Goal: Task Accomplishment & Management: Manage account settings

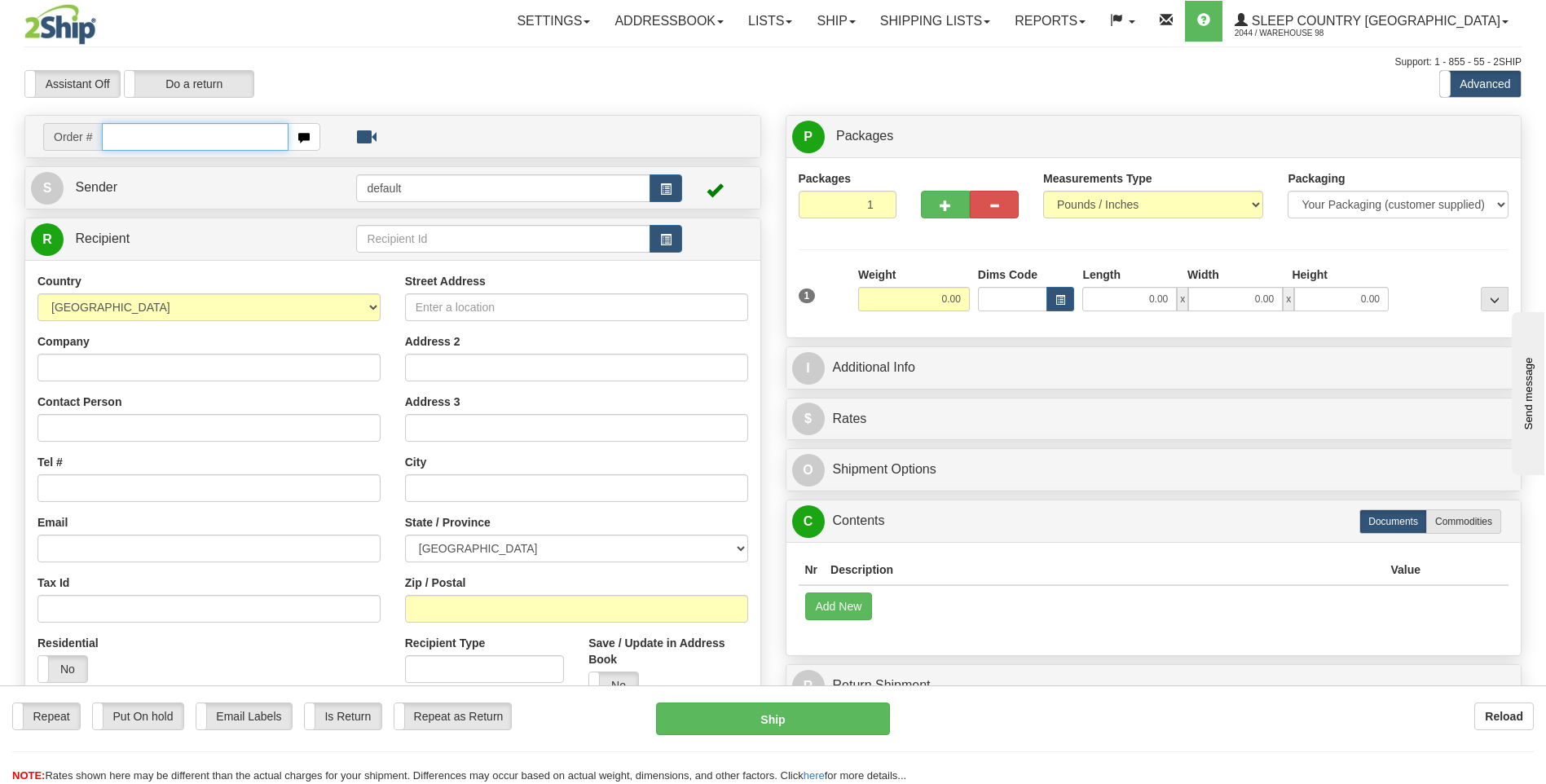
click at [264, 139] on input "text" at bounding box center [194, 137] width 186 height 28
type input "9007H997769"
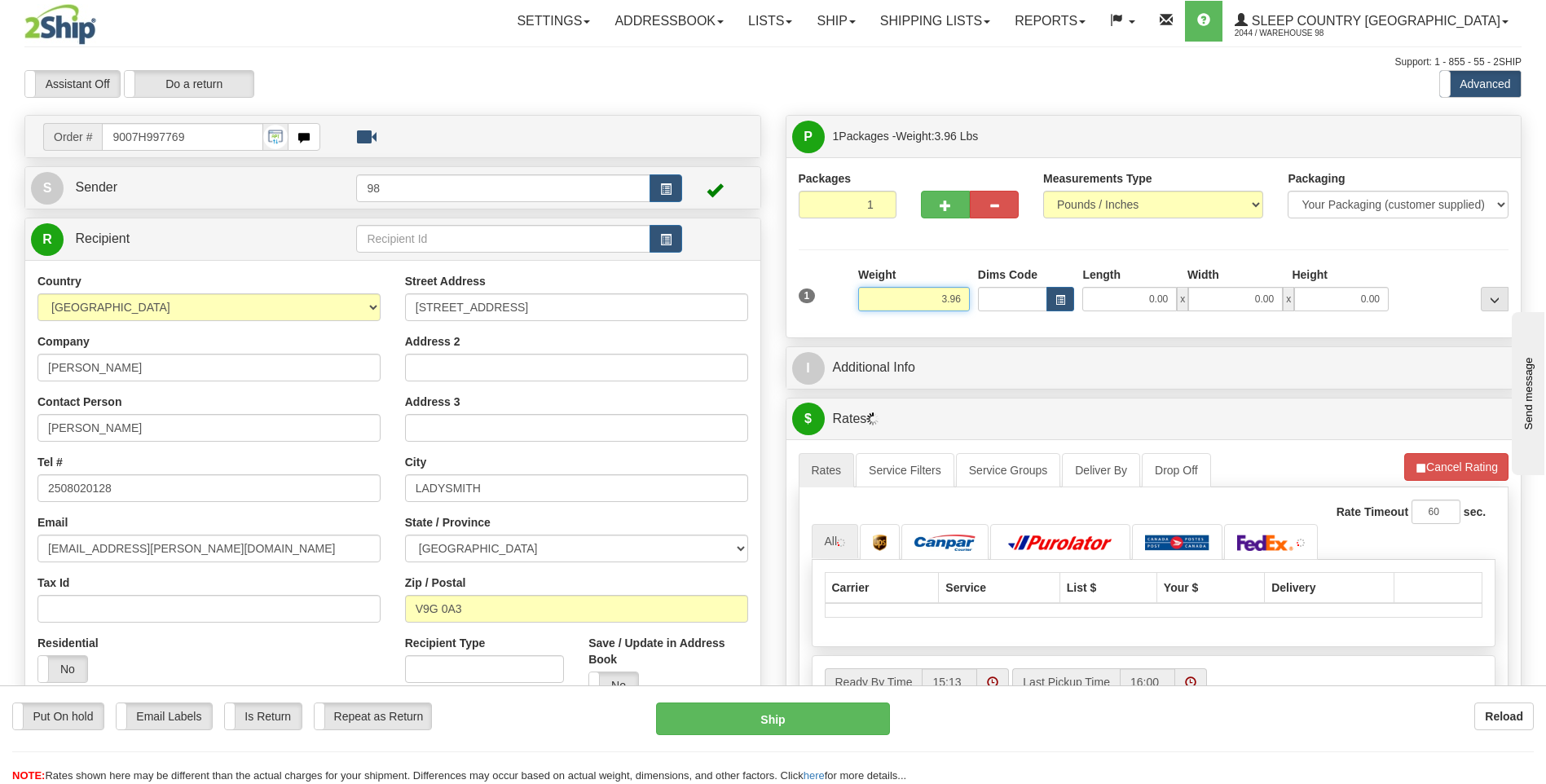
drag, startPoint x: 924, startPoint y: 301, endPoint x: 988, endPoint y: 301, distance: 64.0
click at [988, 301] on div "1 Weight 3.96 Dims Code 0.00" at bounding box center [1153, 296] width 719 height 58
type input "5.00"
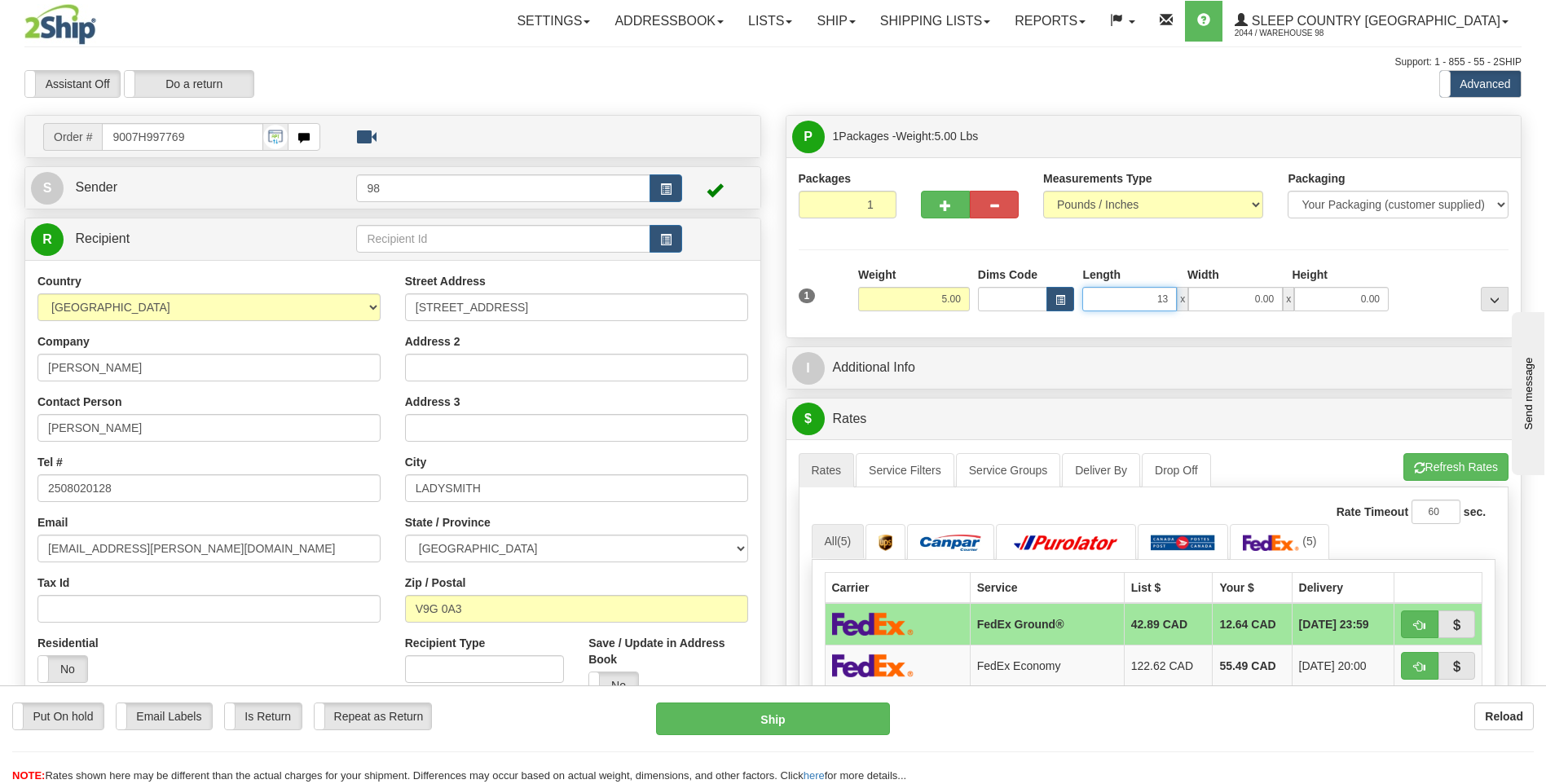
type input "13.00"
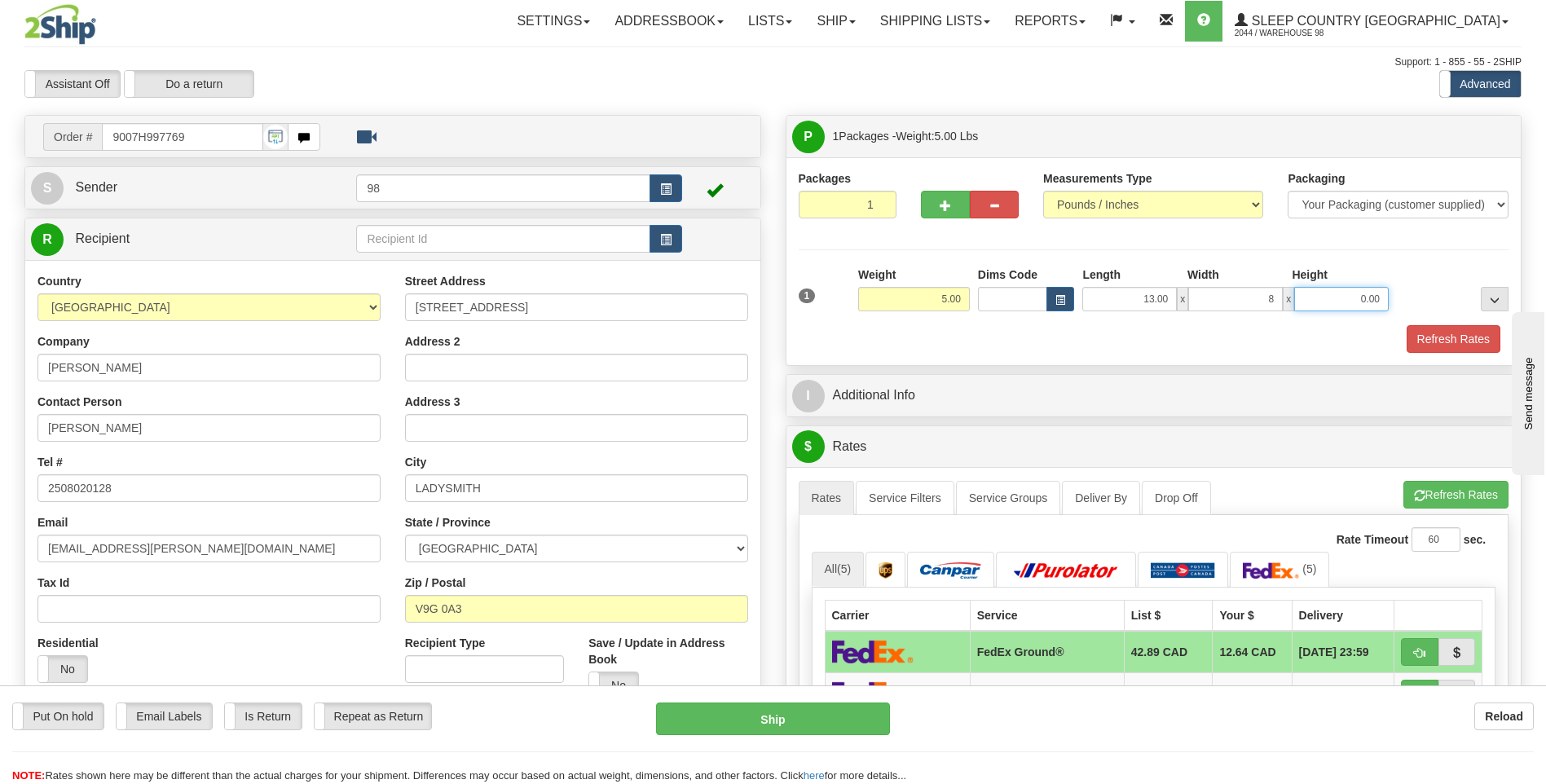
type input "8.00"
click at [1430, 337] on button "Refresh Rates" at bounding box center [1454, 339] width 94 height 28
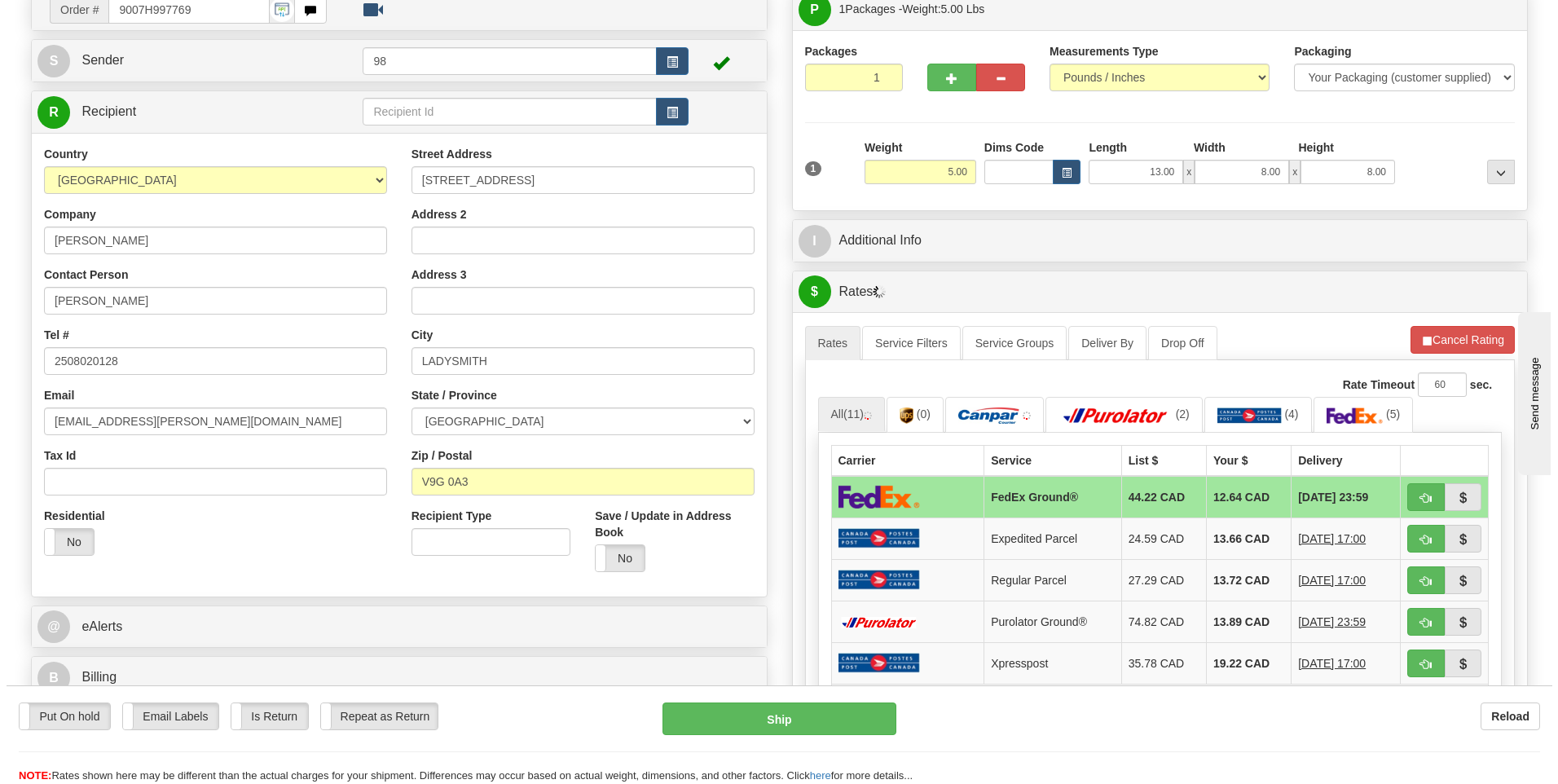
scroll to position [163, 0]
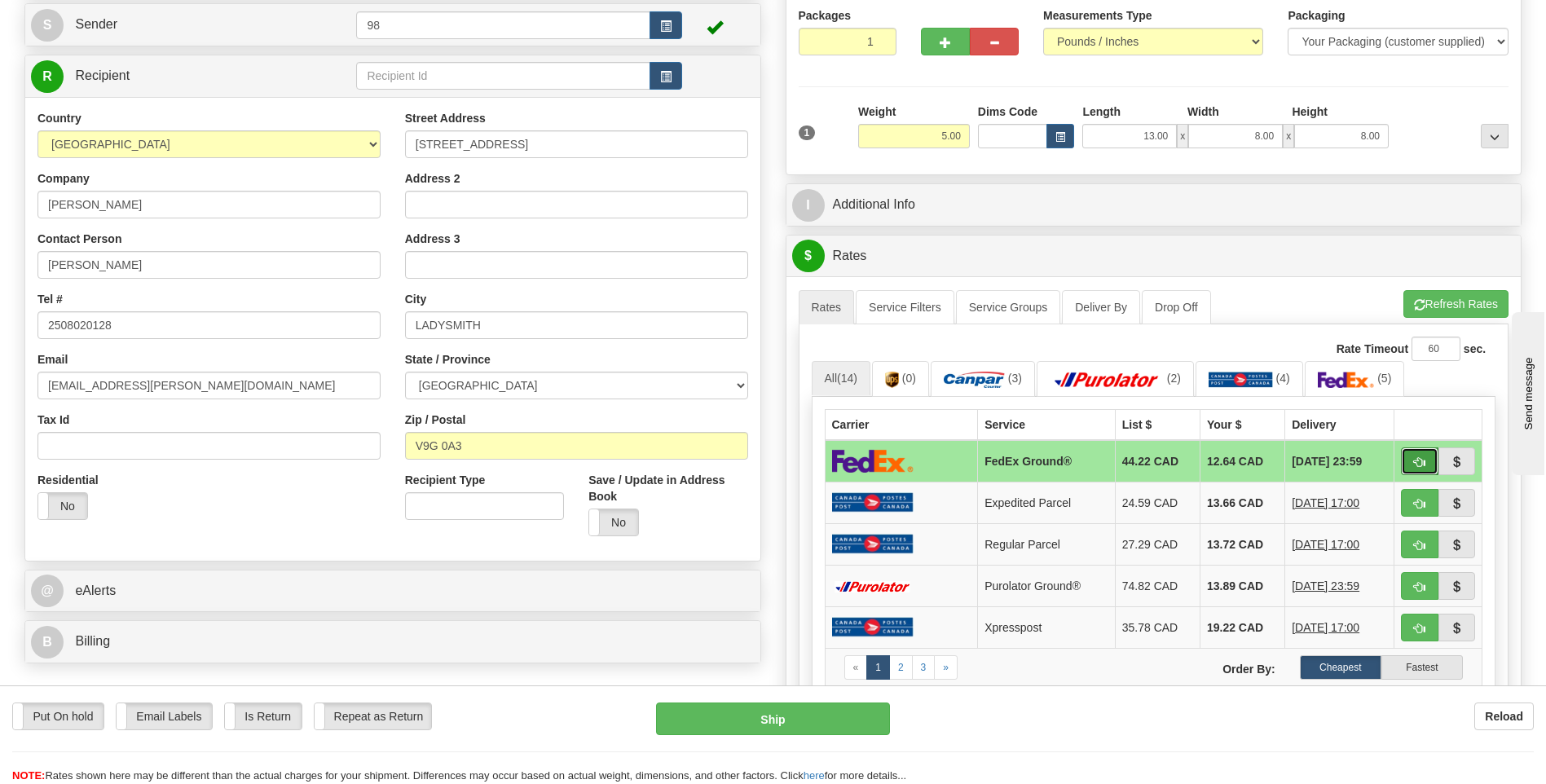
drag, startPoint x: 1418, startPoint y: 460, endPoint x: 1401, endPoint y: 463, distance: 17.3
click at [1418, 460] on span "button" at bounding box center [1420, 461] width 11 height 10
type input "92"
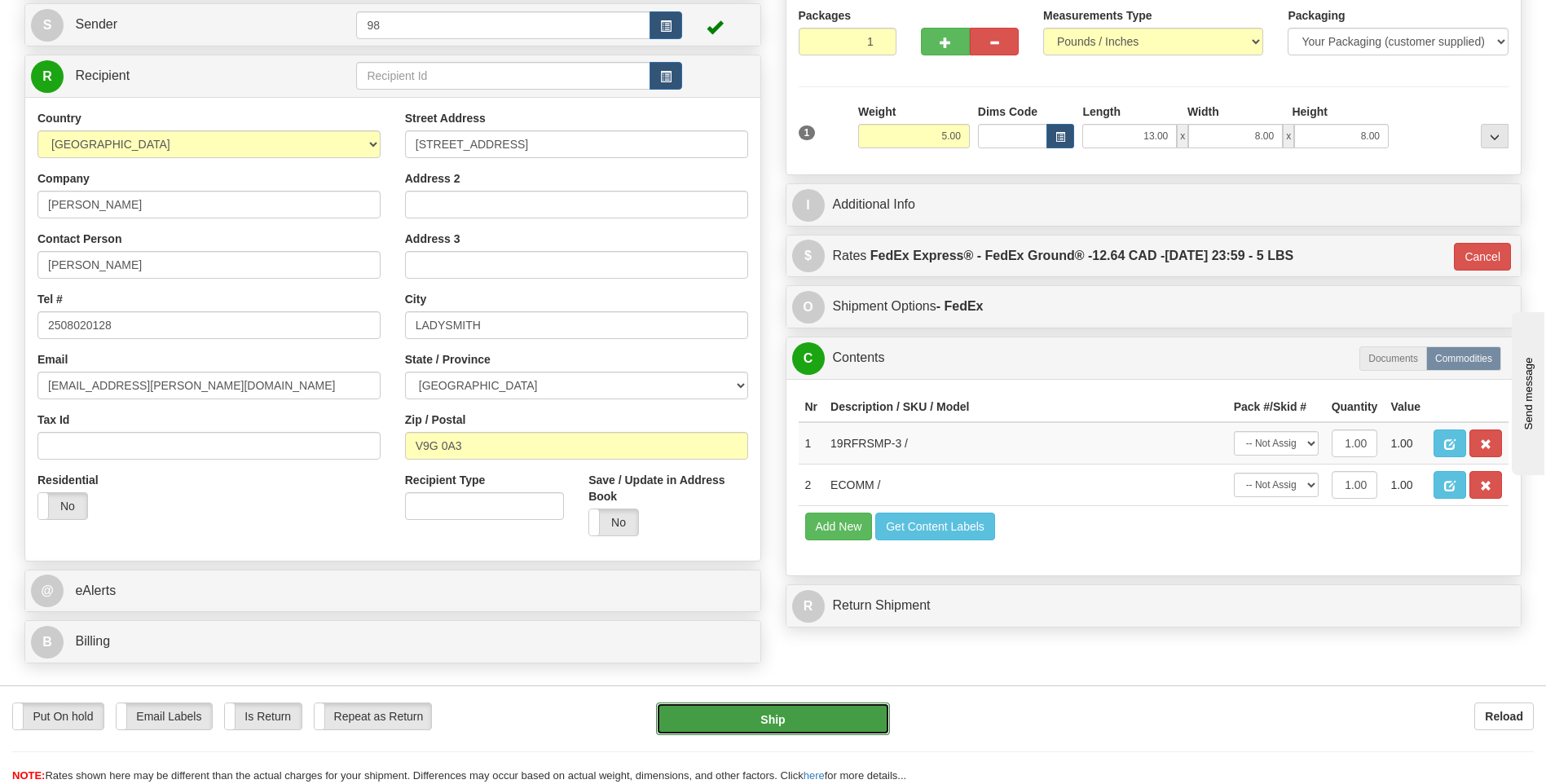
click at [778, 710] on button "Ship" at bounding box center [773, 718] width 233 height 33
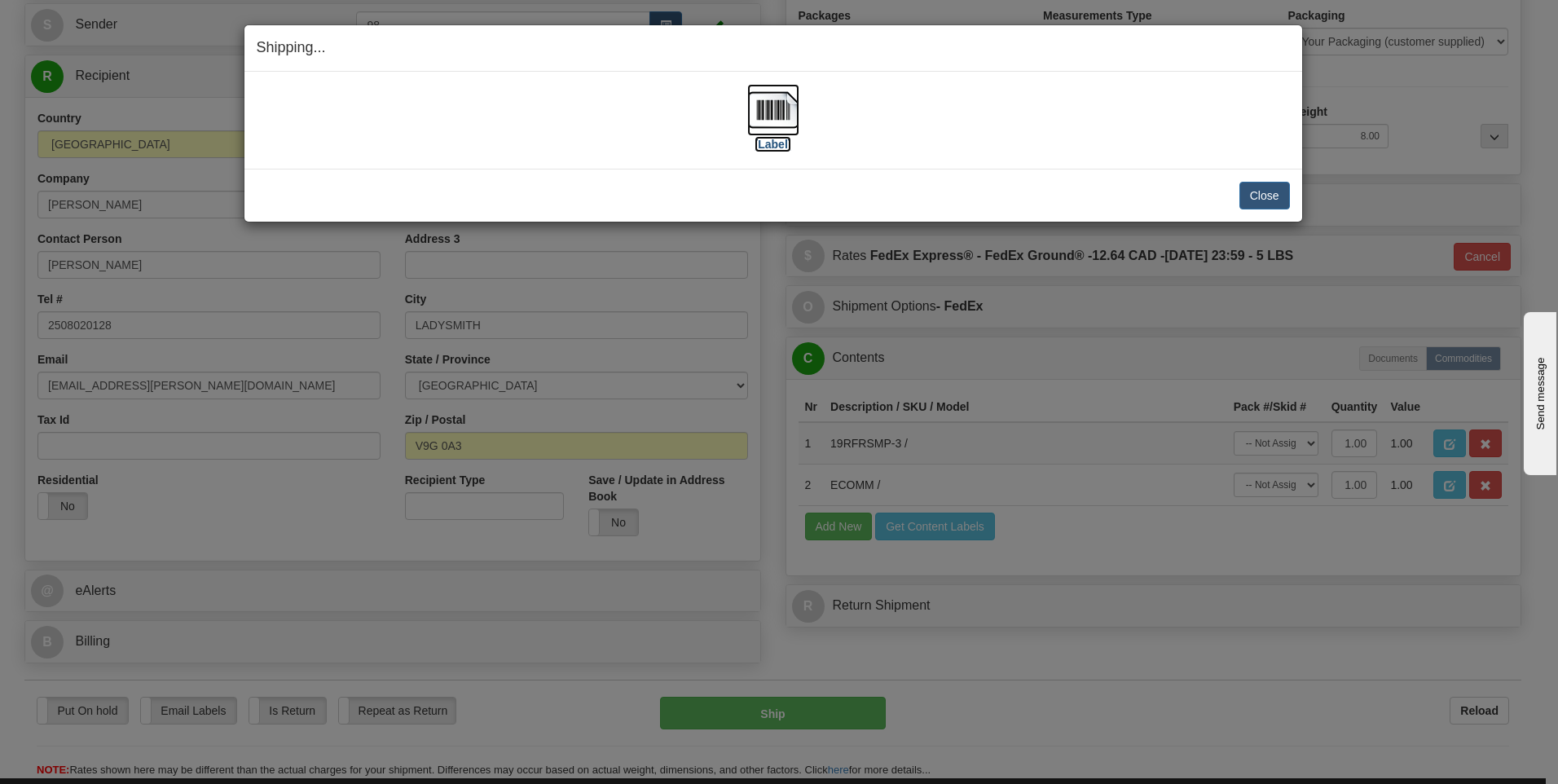
click at [766, 105] on img at bounding box center [774, 110] width 52 height 52
click at [1262, 194] on button "Close" at bounding box center [1264, 196] width 50 height 28
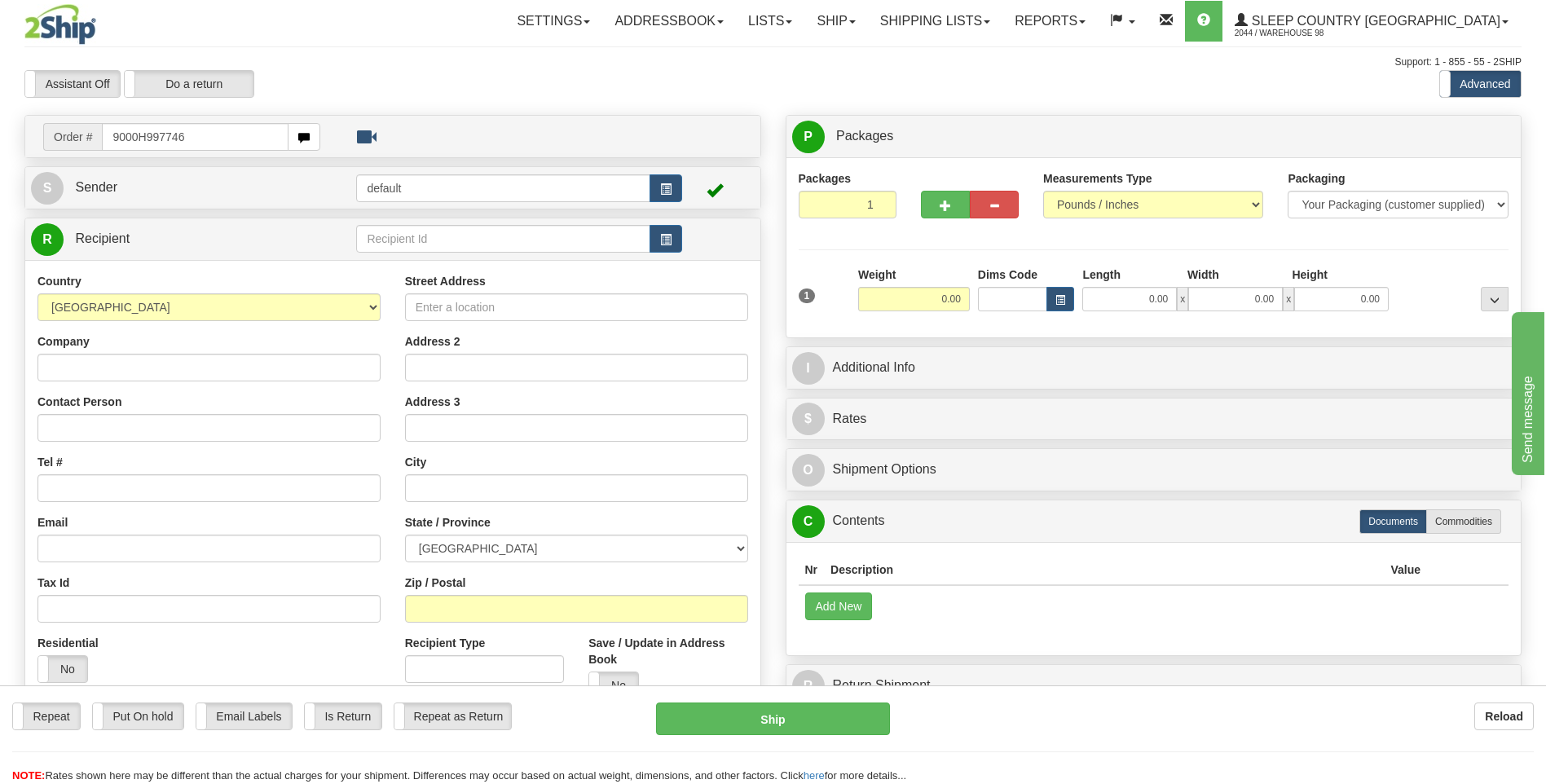
type input "9000H997746"
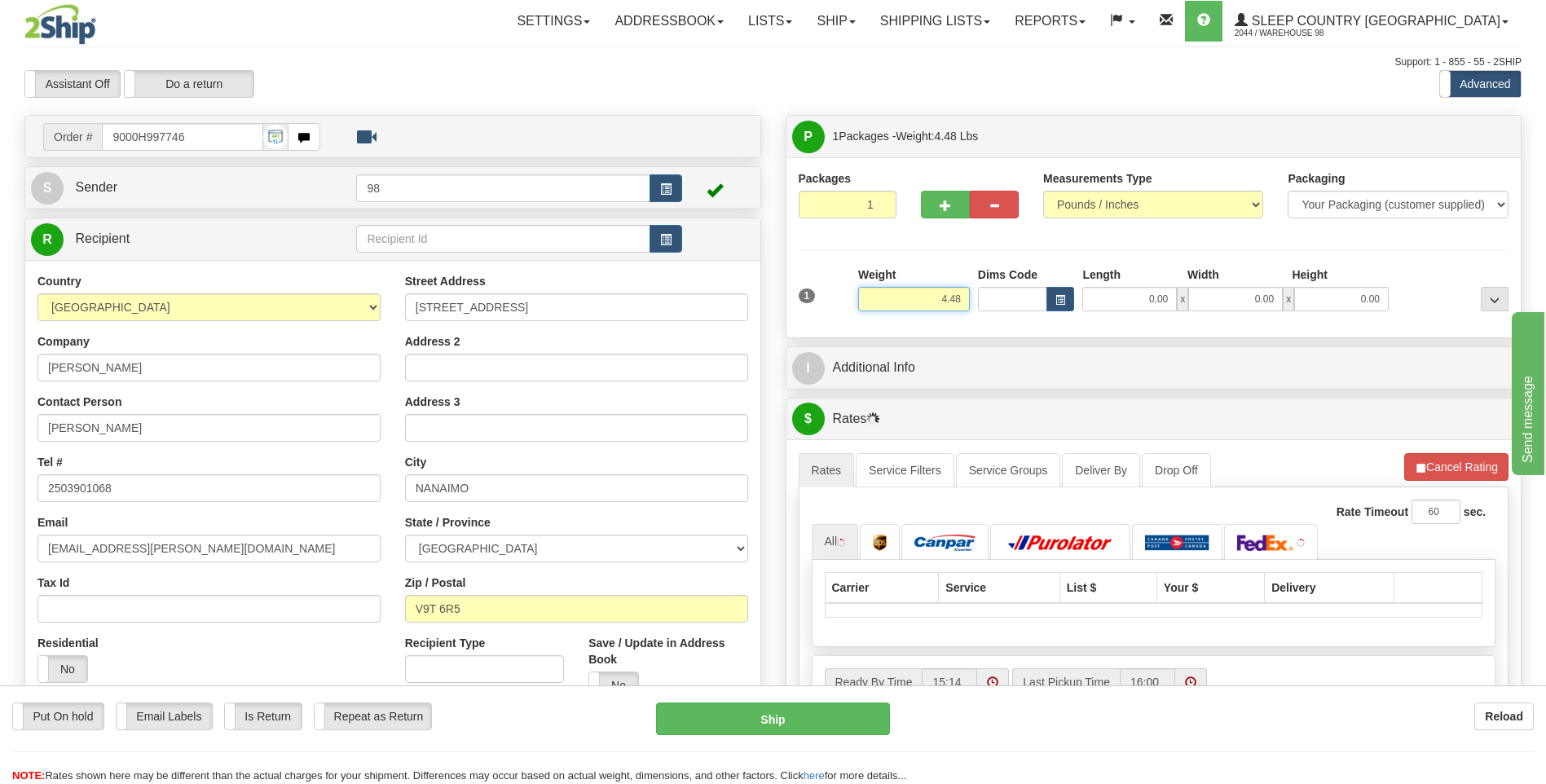
drag, startPoint x: 925, startPoint y: 301, endPoint x: 964, endPoint y: 297, distance: 39.2
click at [964, 297] on input "4.48" at bounding box center [914, 299] width 112 height 24
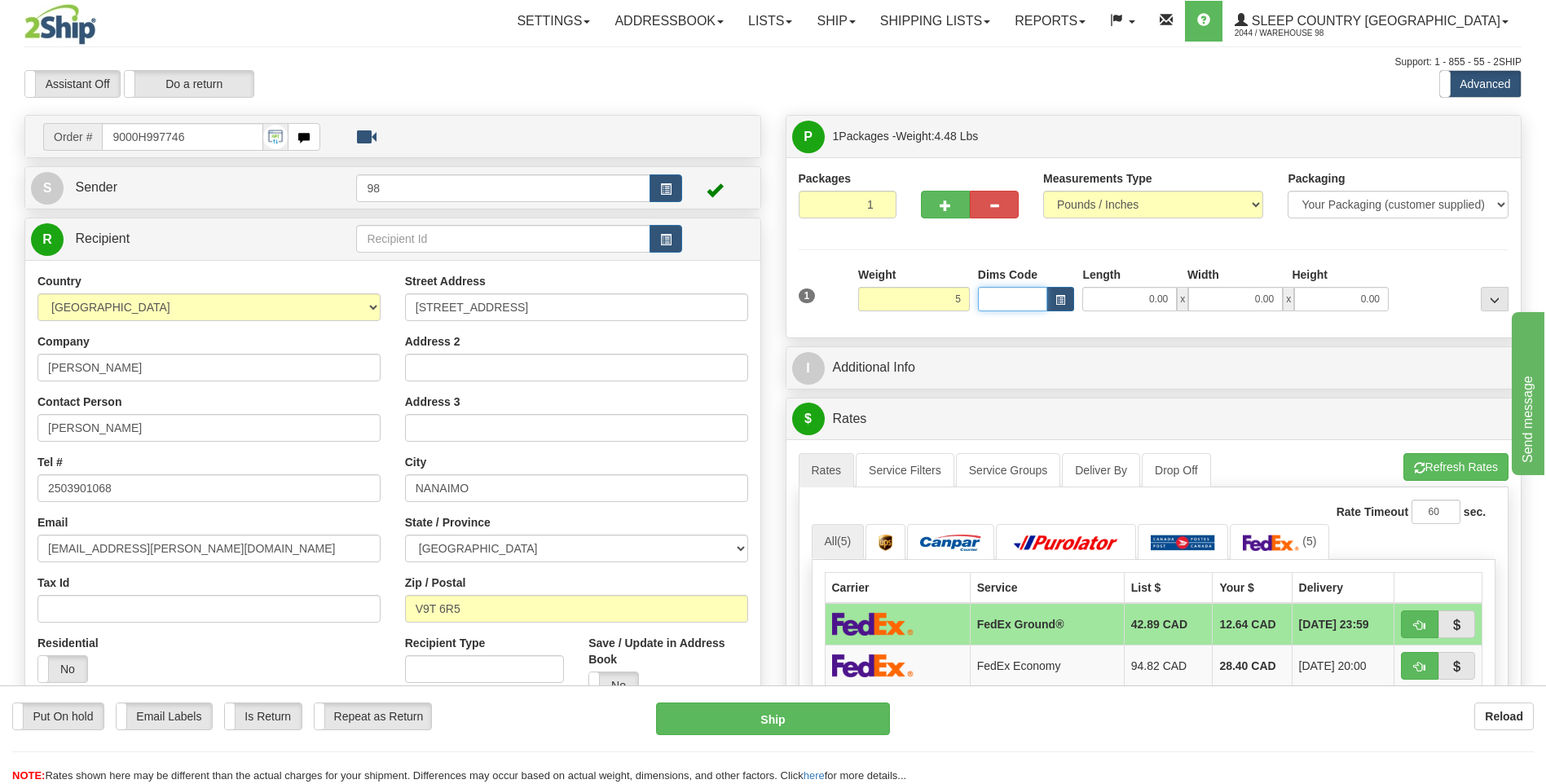
type input "5.00"
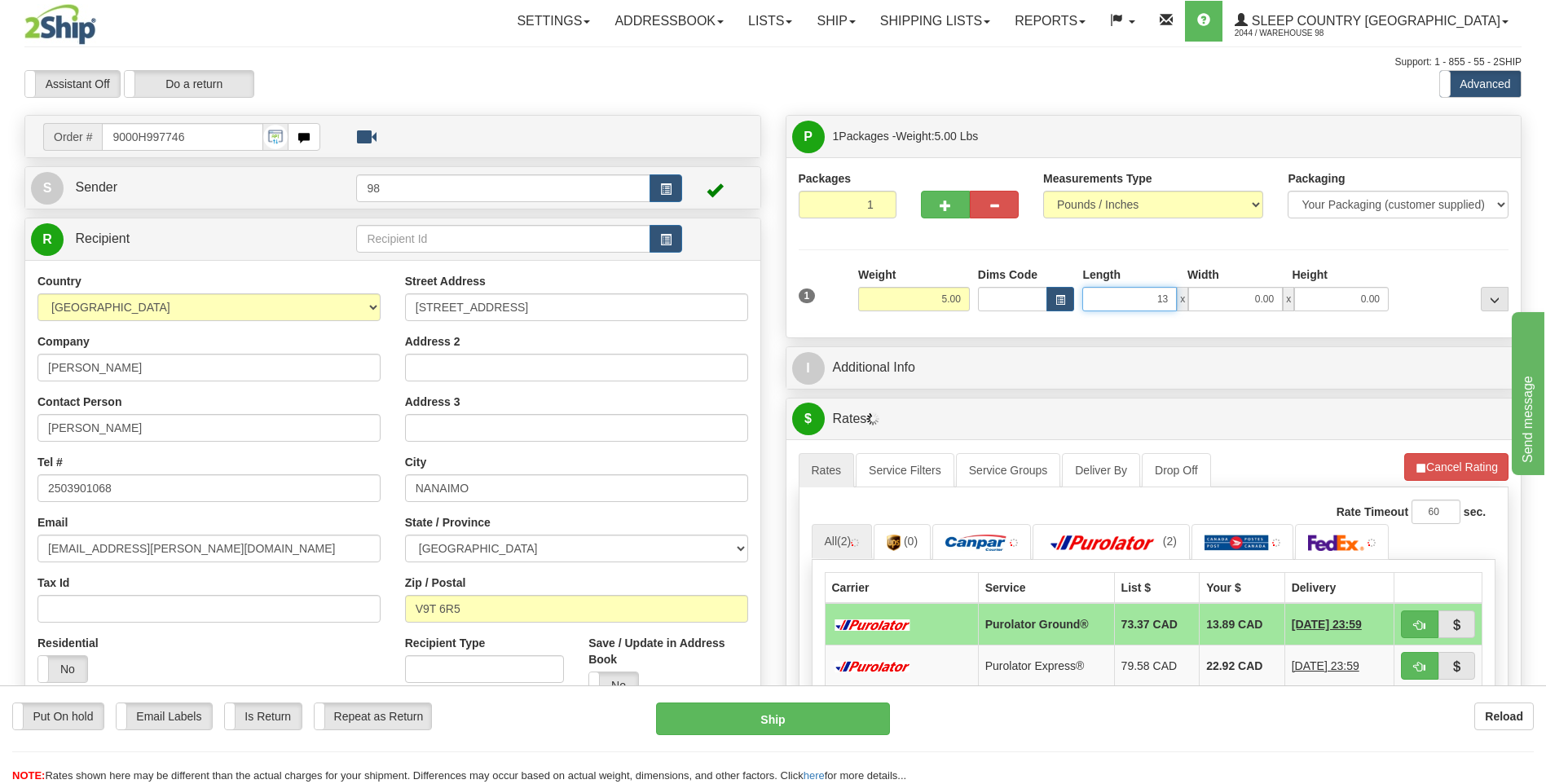
type input "13.00"
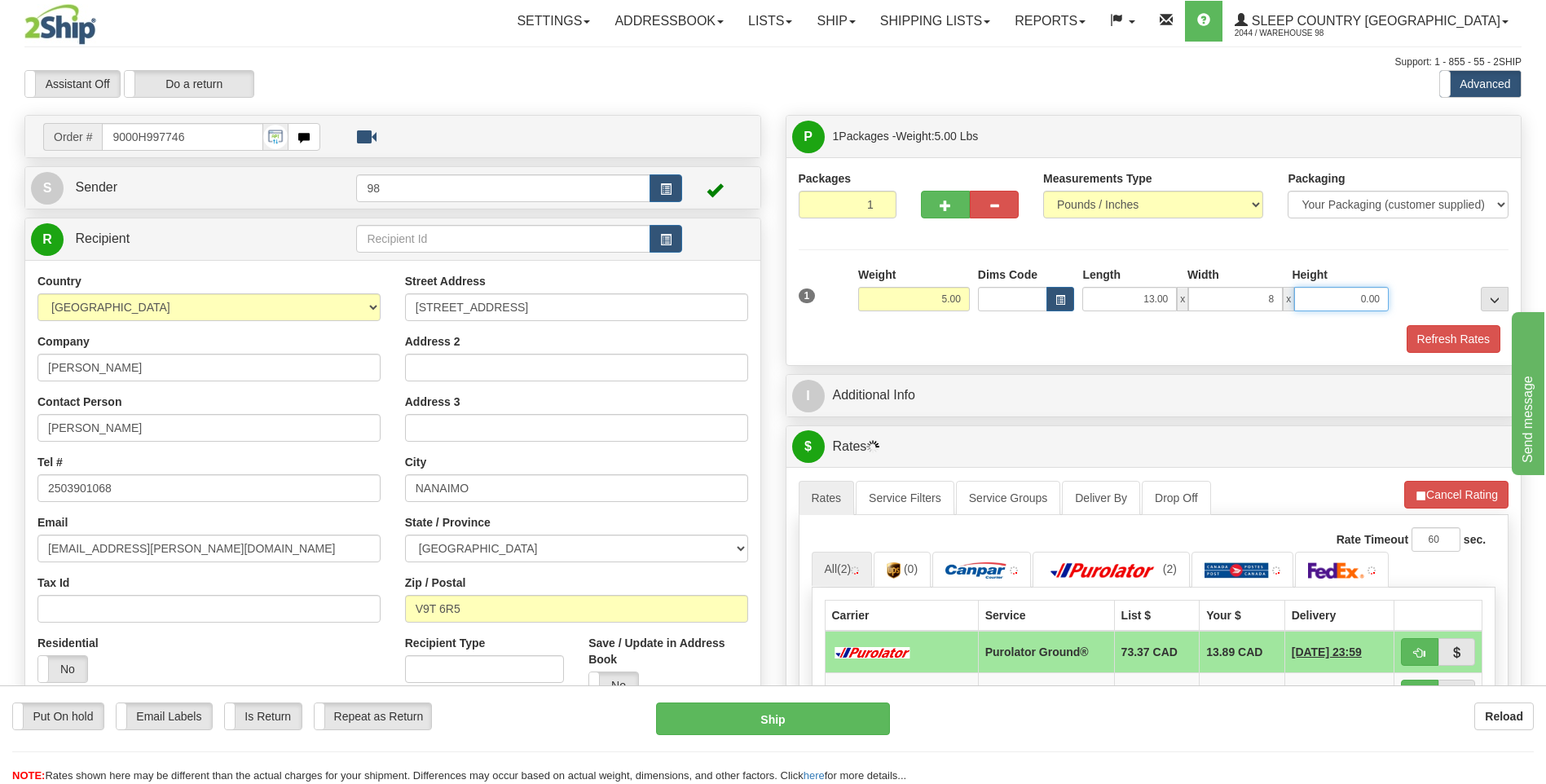
type input "8.00"
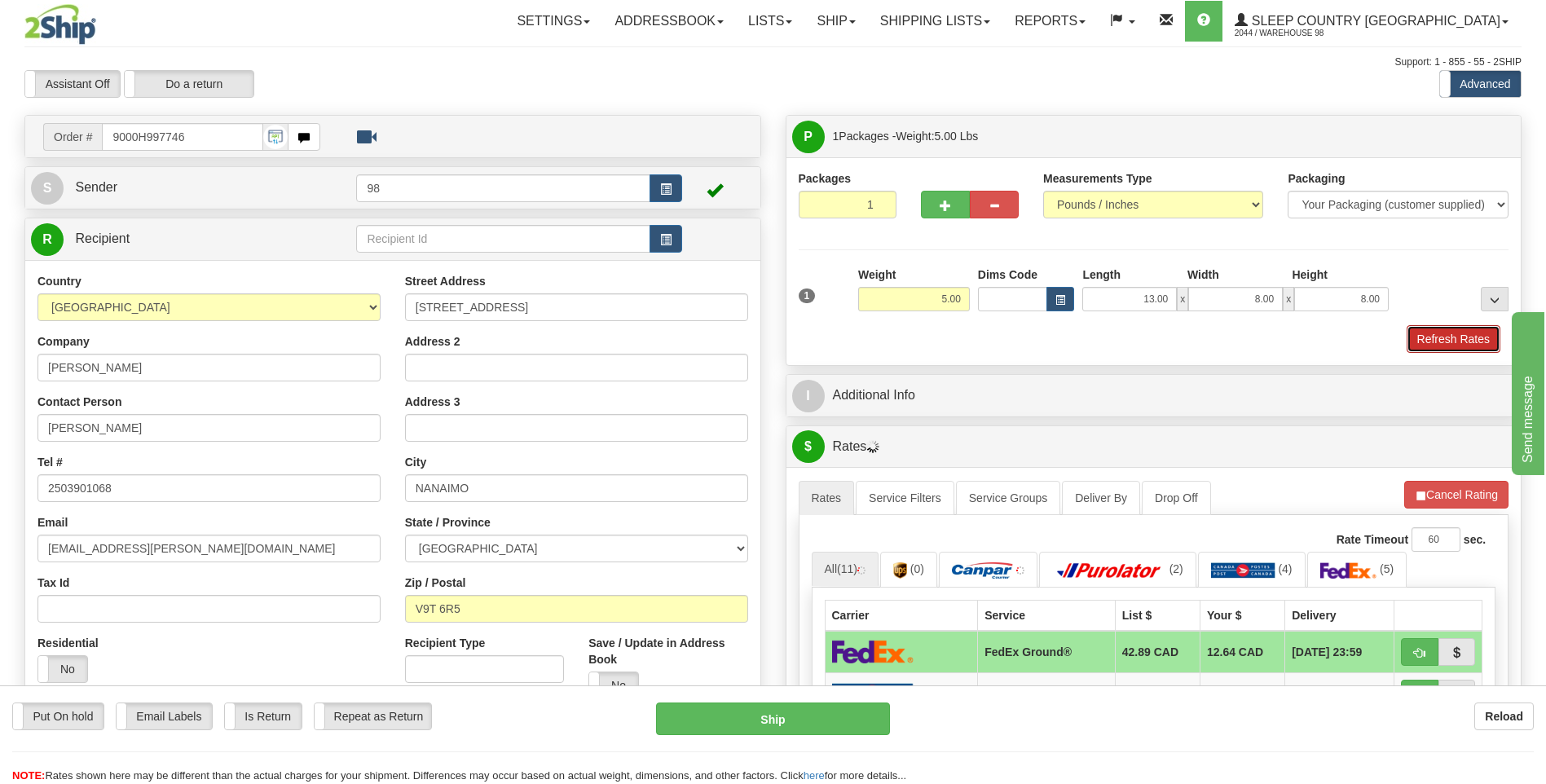
click at [1453, 342] on button "Refresh Rates" at bounding box center [1454, 339] width 94 height 28
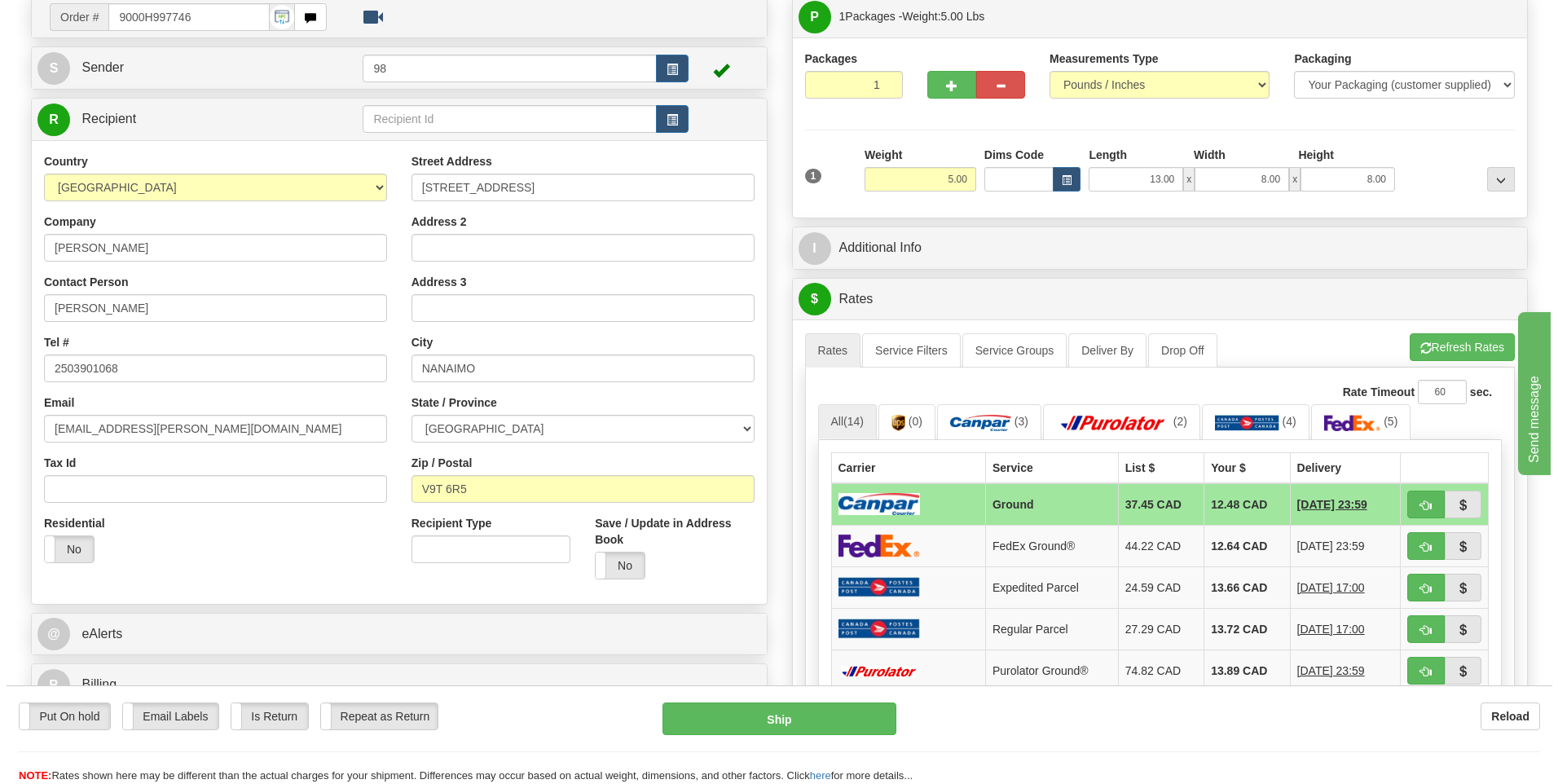
scroll to position [163, 0]
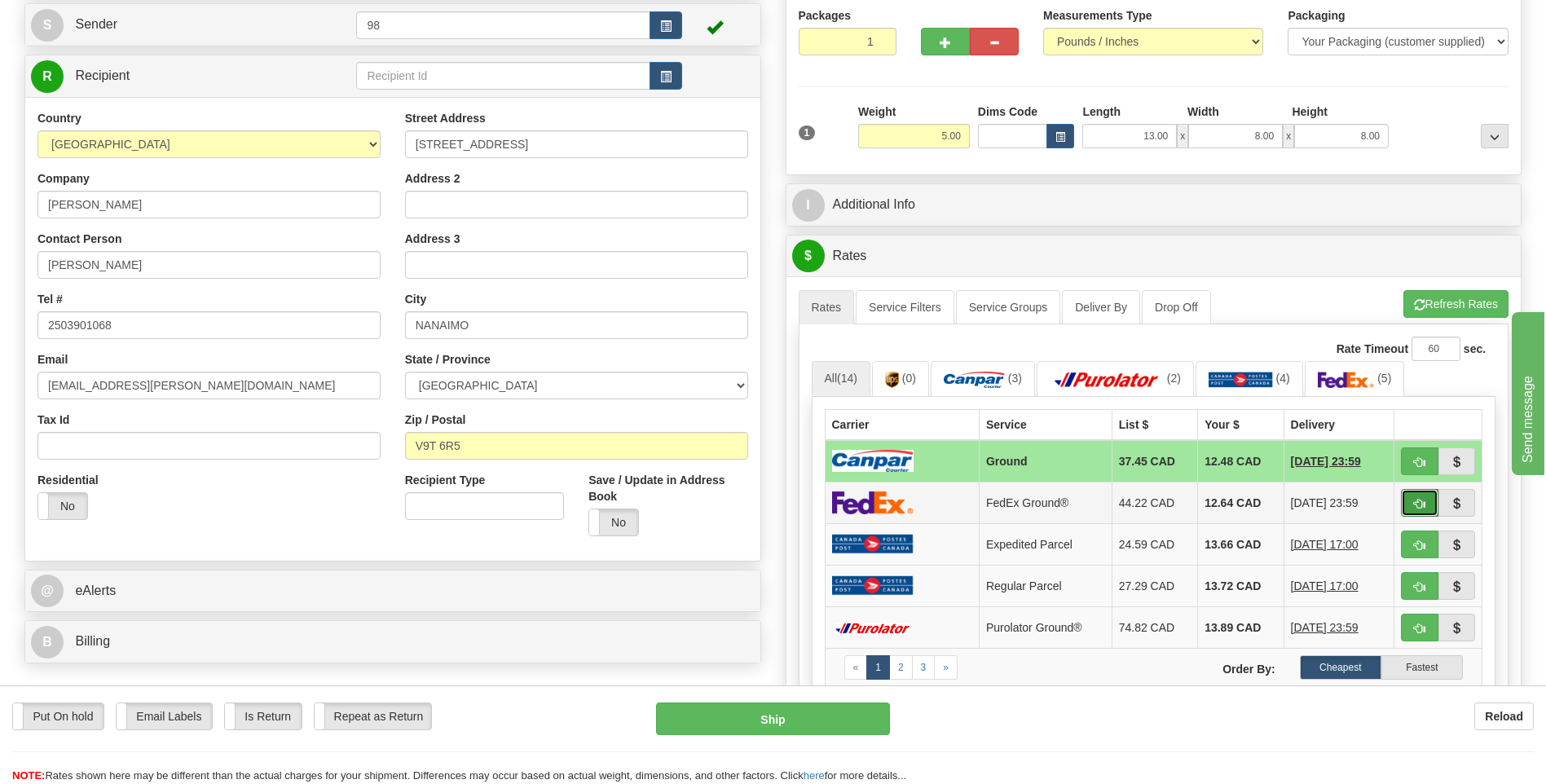
click at [1420, 502] on span "button" at bounding box center [1420, 503] width 11 height 10
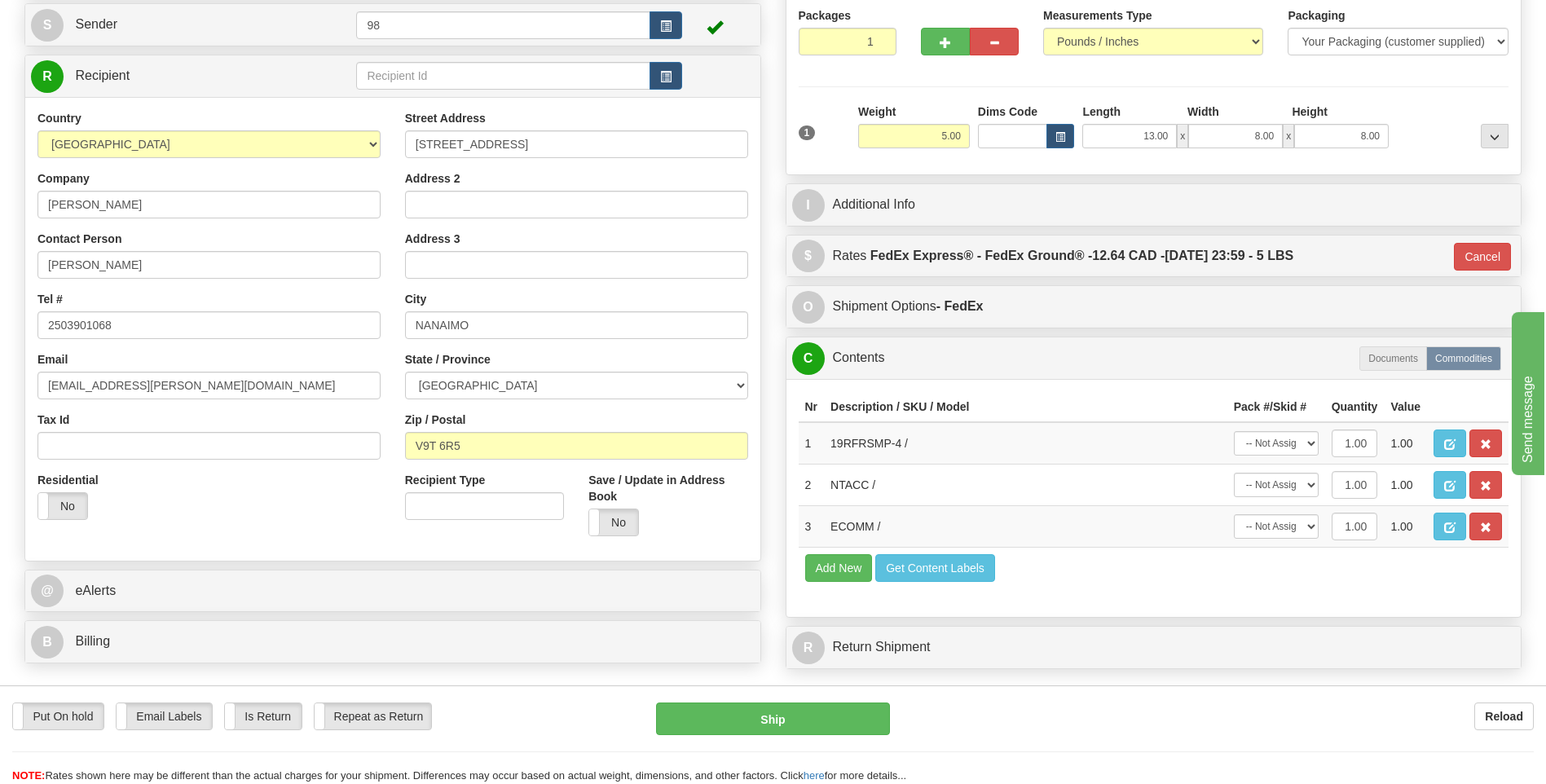
type input "92"
click at [804, 716] on button "Ship" at bounding box center [773, 718] width 233 height 33
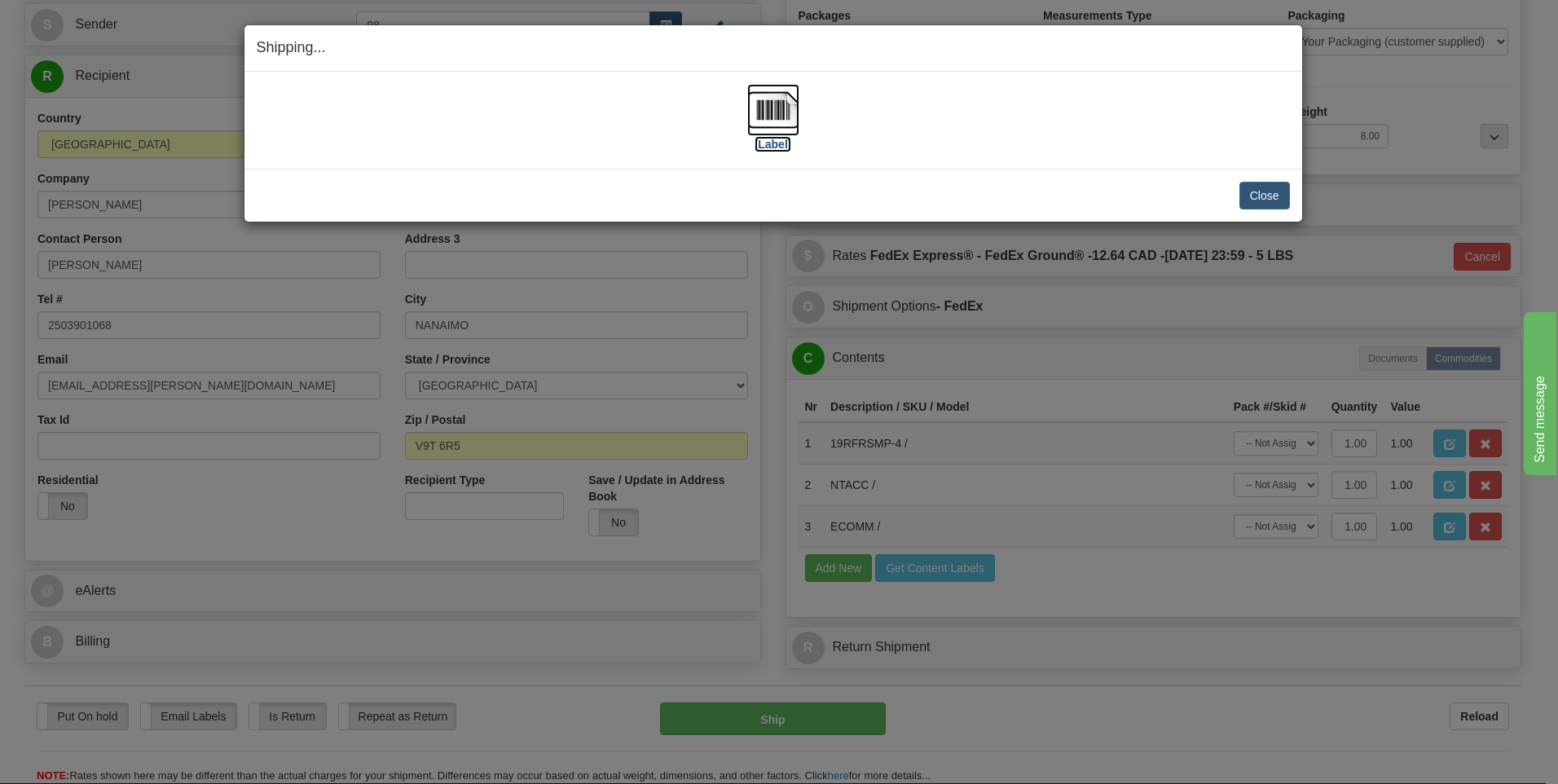
click at [778, 109] on img at bounding box center [774, 110] width 52 height 52
click at [1264, 192] on button "Close" at bounding box center [1264, 196] width 50 height 28
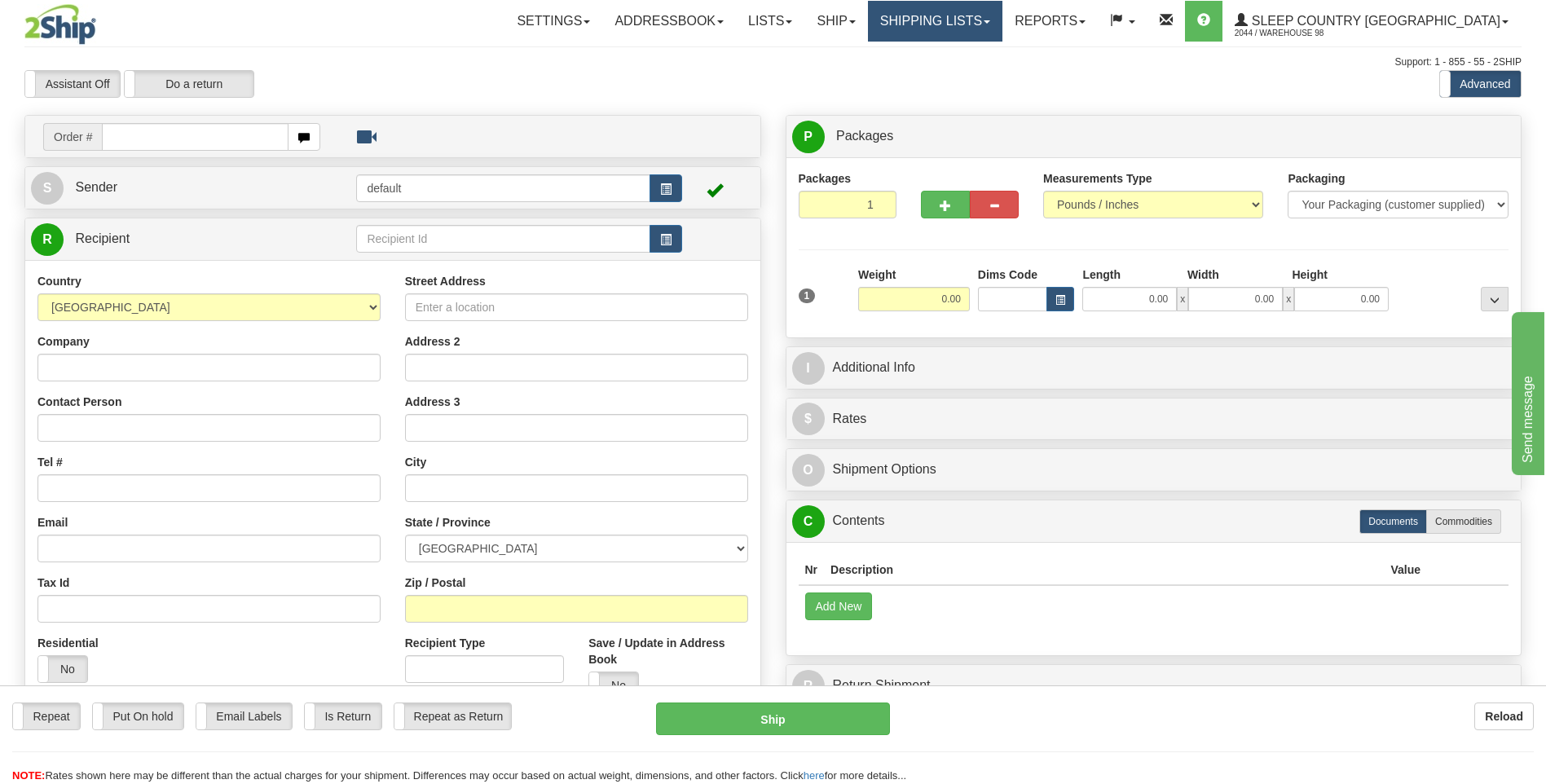
click at [1002, 22] on link "Shipping lists" at bounding box center [935, 21] width 134 height 41
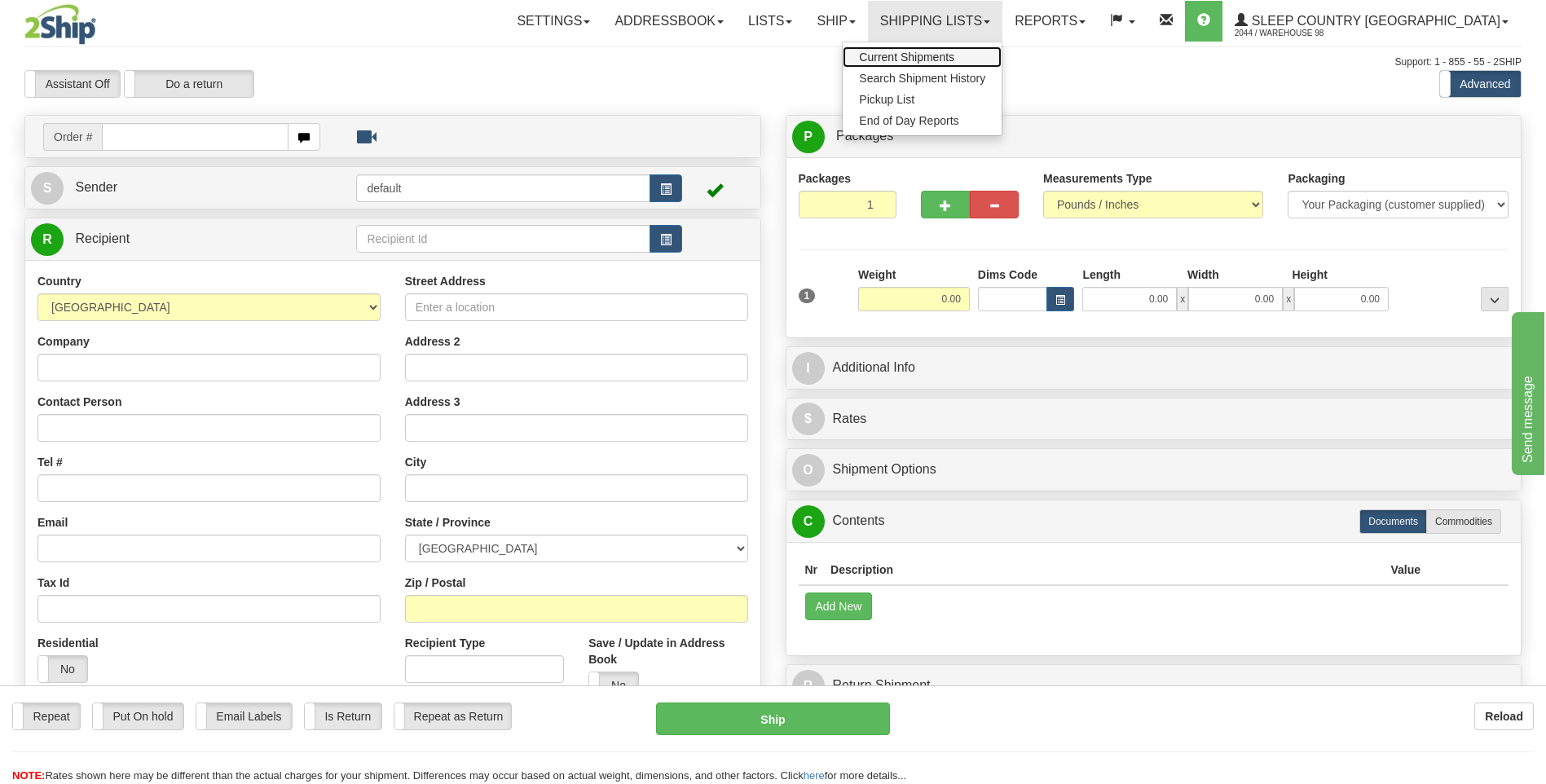
click at [955, 57] on span "Current Shipments" at bounding box center [906, 57] width 95 height 13
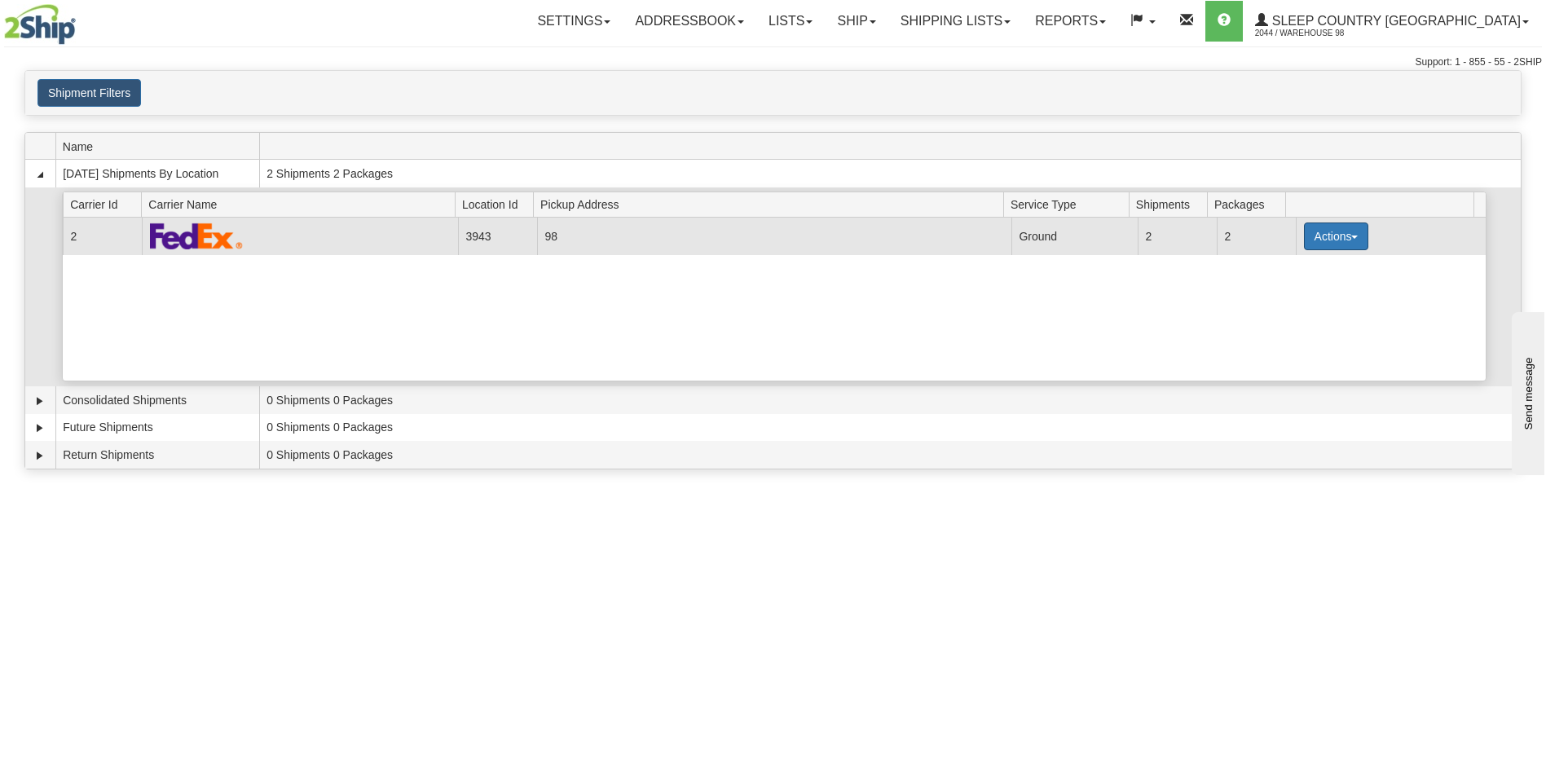
click at [1350, 233] on button "Actions" at bounding box center [1337, 237] width 65 height 28
click at [1280, 290] on span "Close" at bounding box center [1272, 287] width 37 height 11
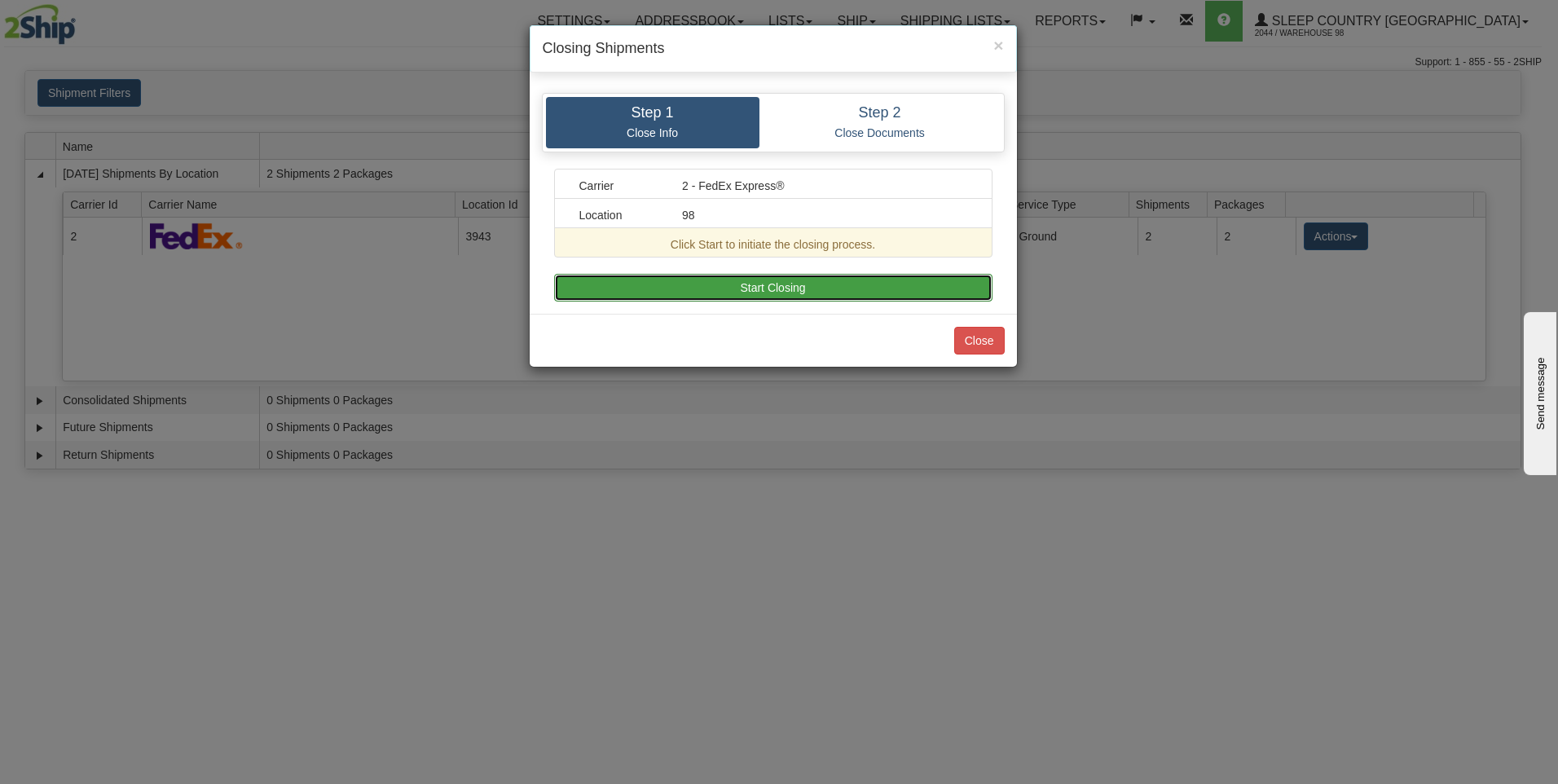
click at [807, 286] on button "Start Closing" at bounding box center [773, 288] width 438 height 28
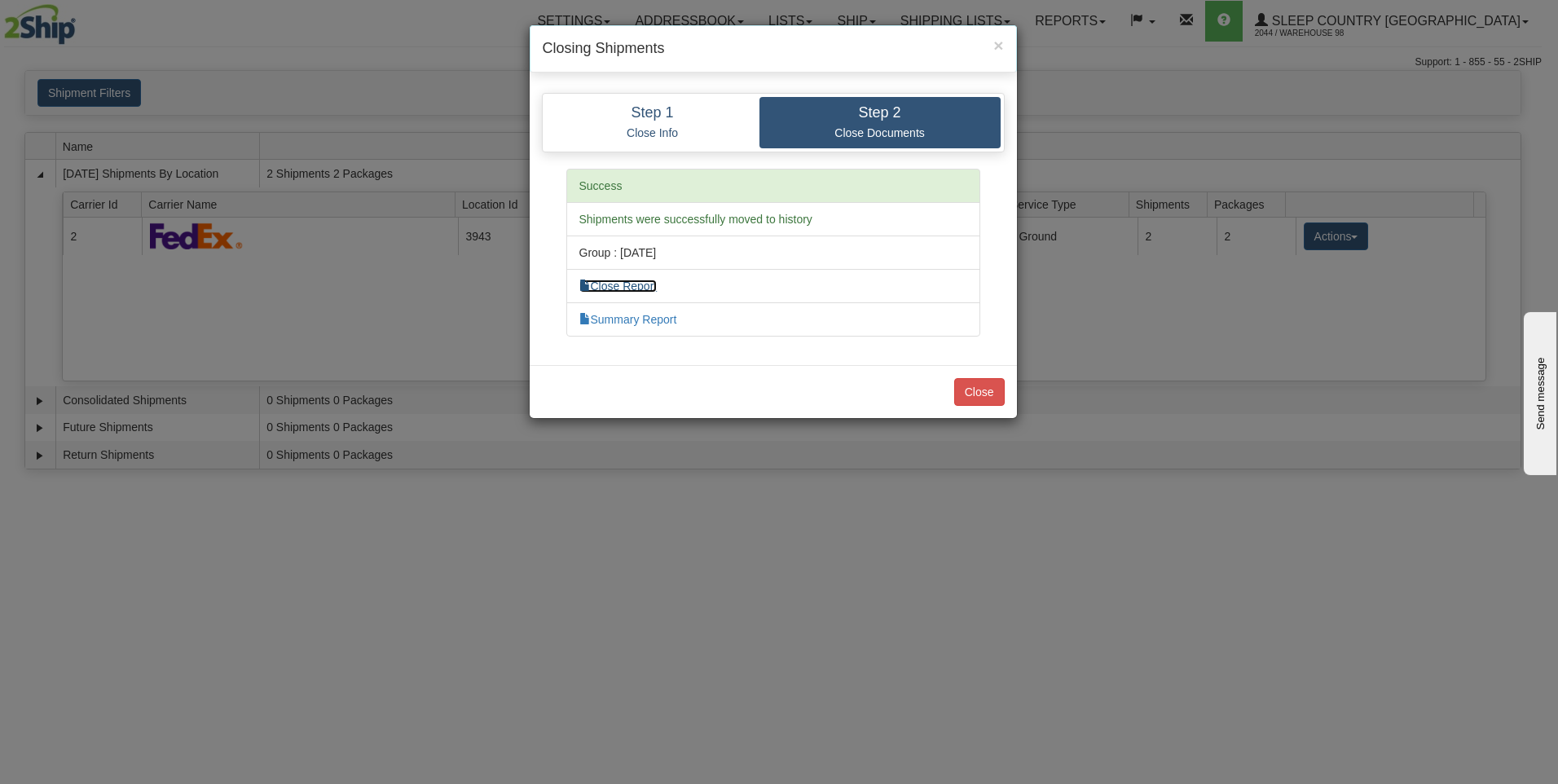
click at [636, 289] on link "Close Report" at bounding box center [618, 286] width 78 height 13
click at [977, 385] on button "Close" at bounding box center [980, 392] width 50 height 28
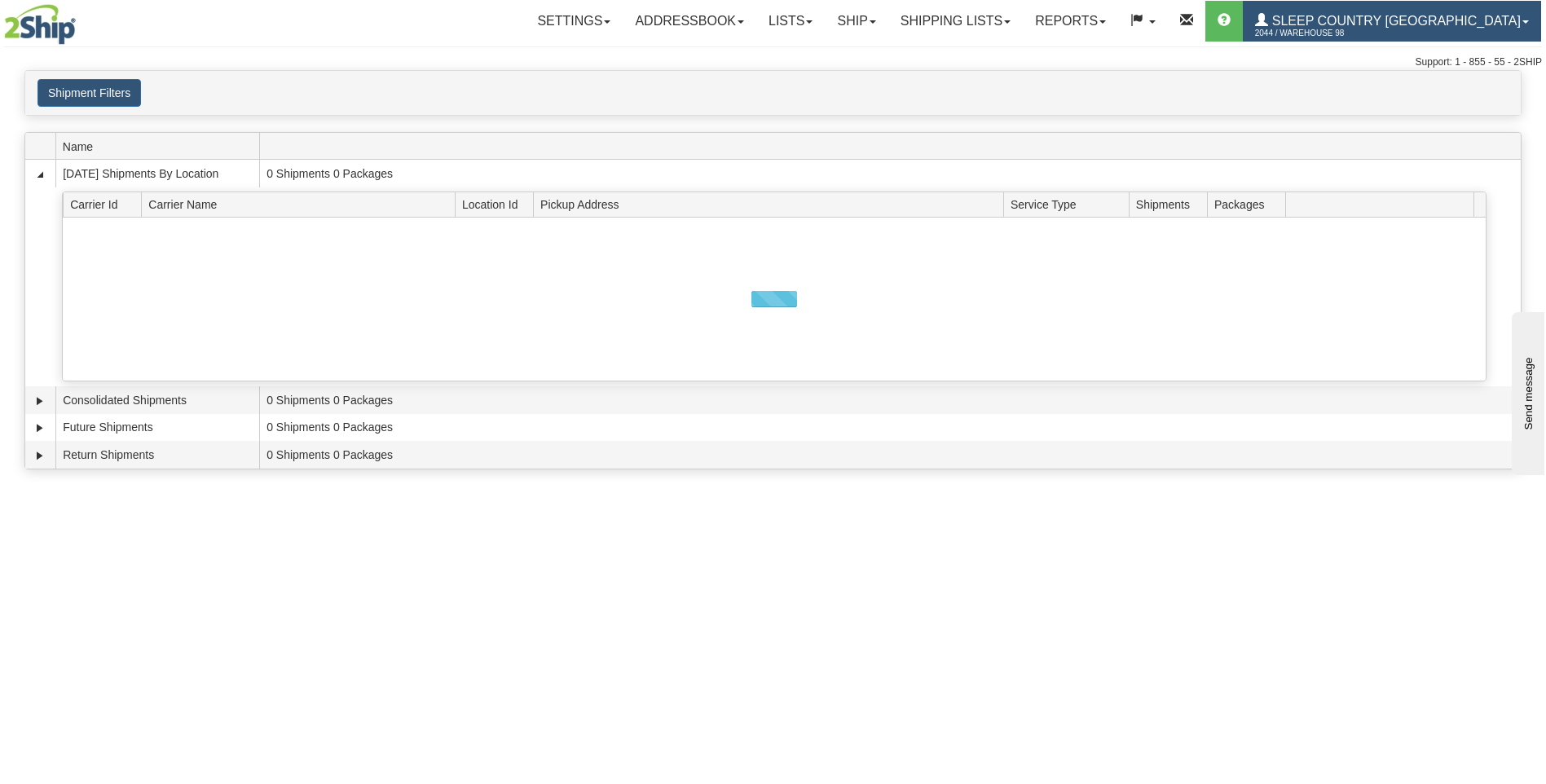
click at [1401, 9] on link "Sleep Country [GEOGRAPHIC_DATA] 2044 / Warehouse 98" at bounding box center [1392, 21] width 298 height 41
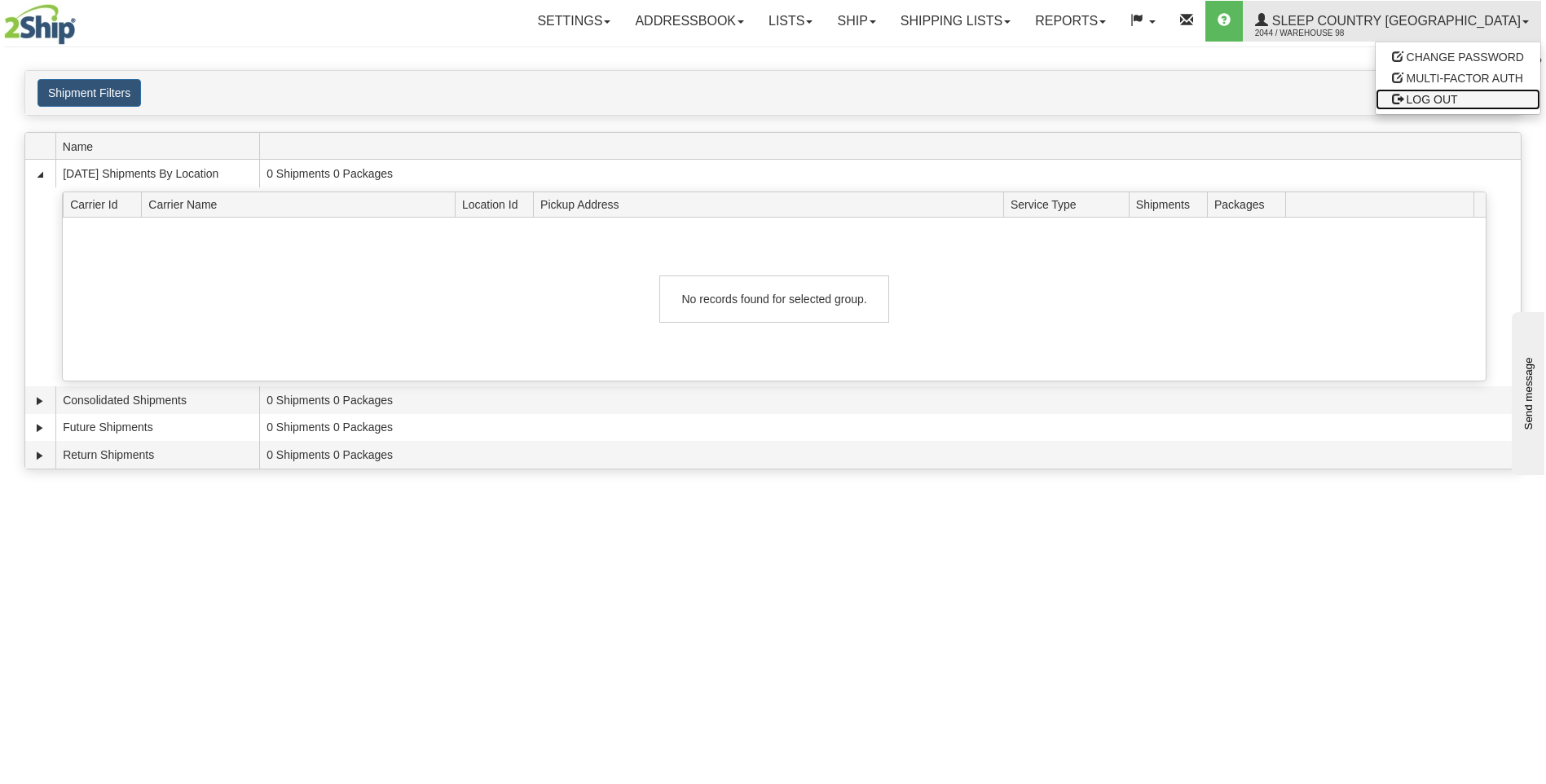
click at [1420, 96] on span "LOG OUT" at bounding box center [1432, 100] width 51 height 13
